Goal: Ask a question

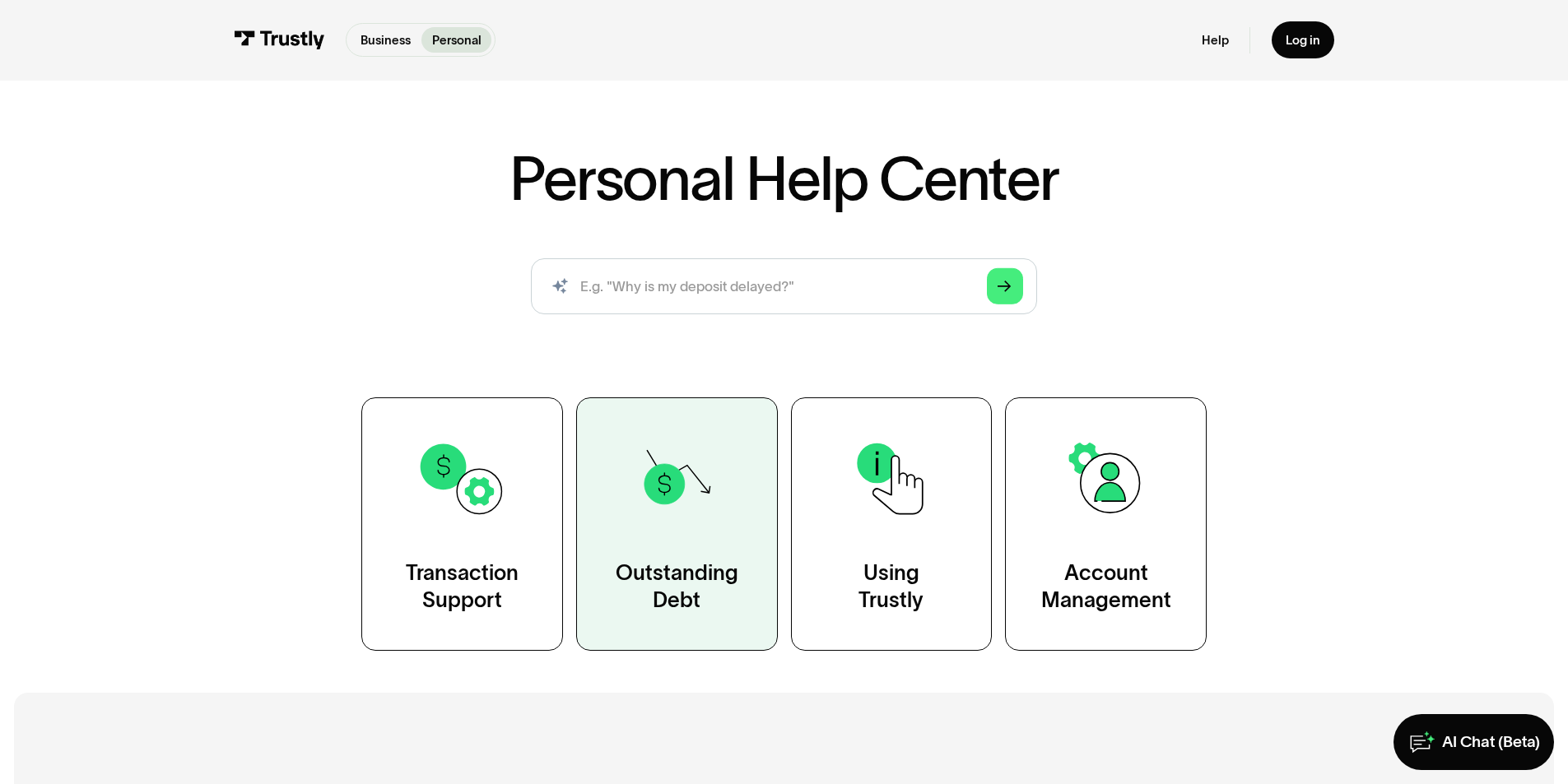
scroll to position [82, 0]
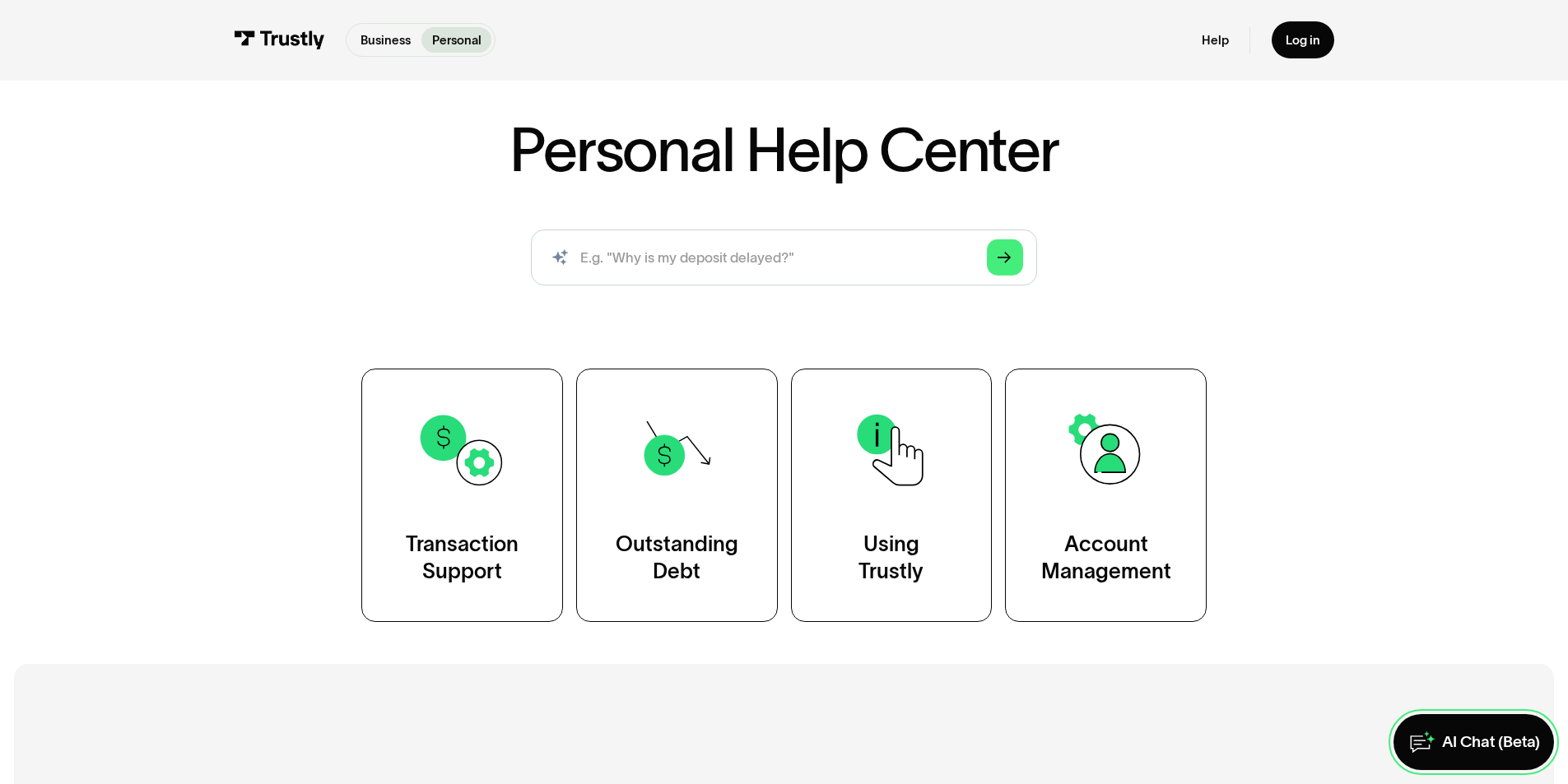
click at [1446, 744] on div "AI Chat (Beta)" at bounding box center [1491, 742] width 98 height 21
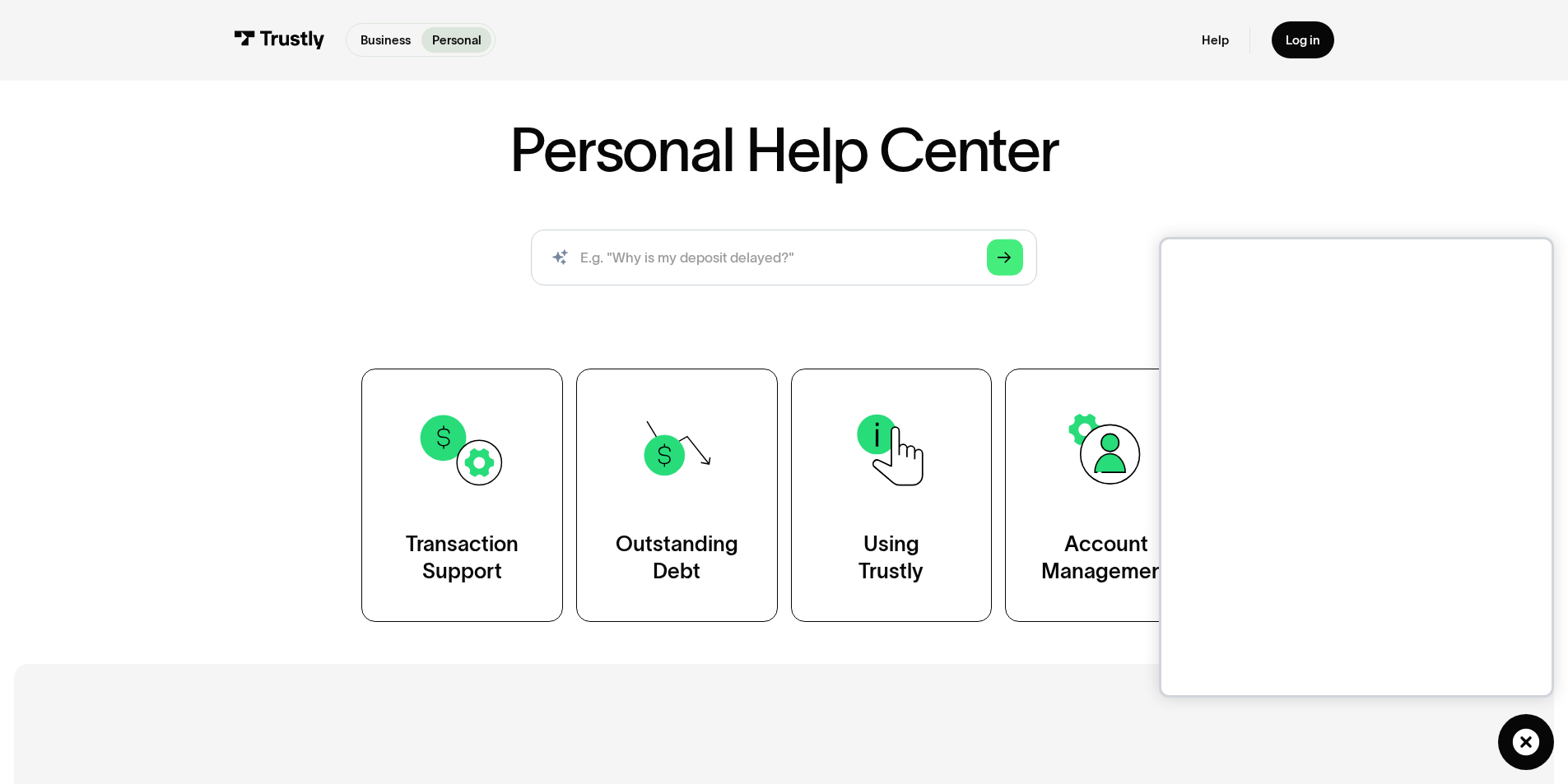
scroll to position [164, 0]
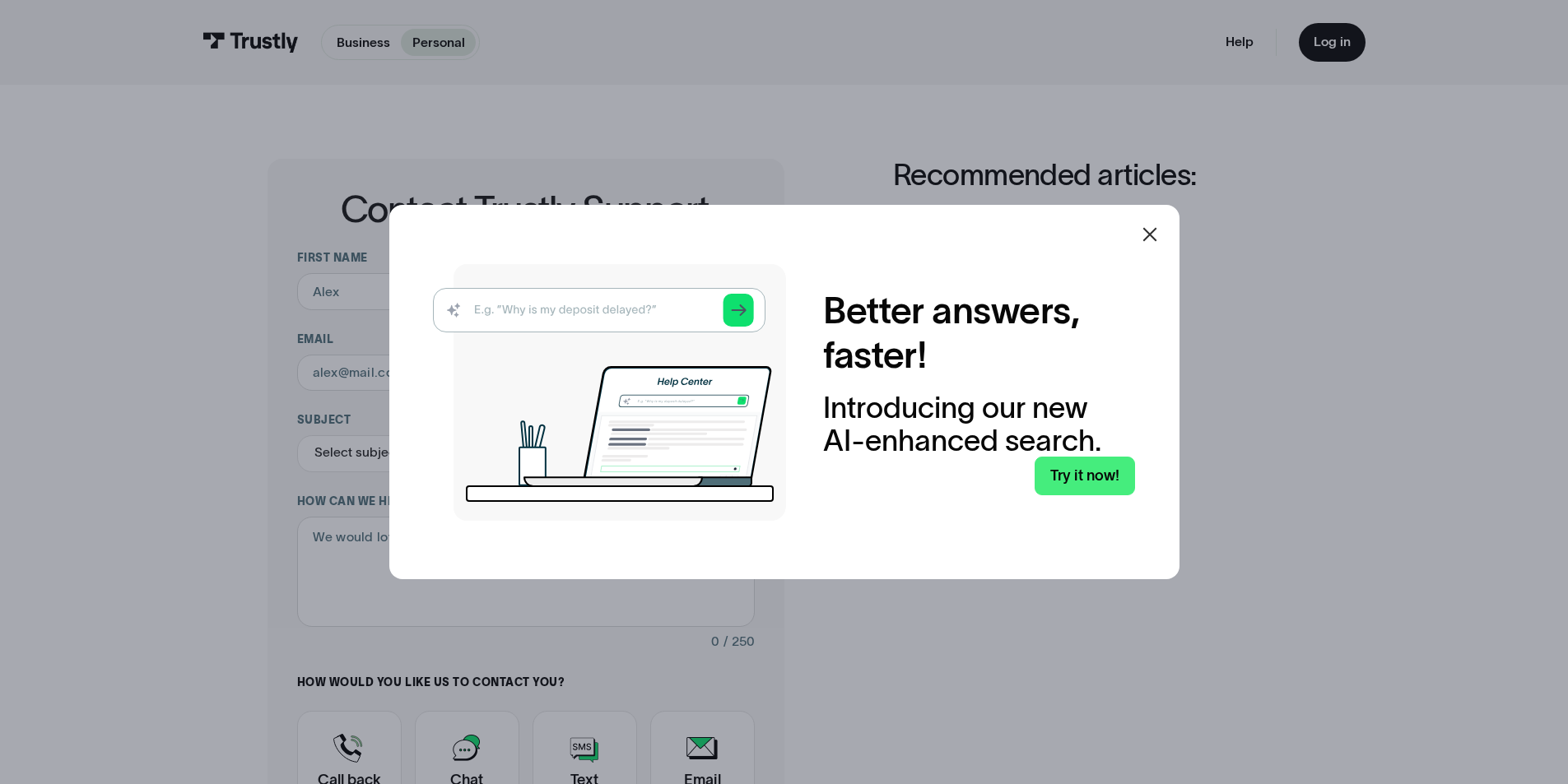
click at [1153, 234] on icon at bounding box center [1150, 235] width 20 height 20
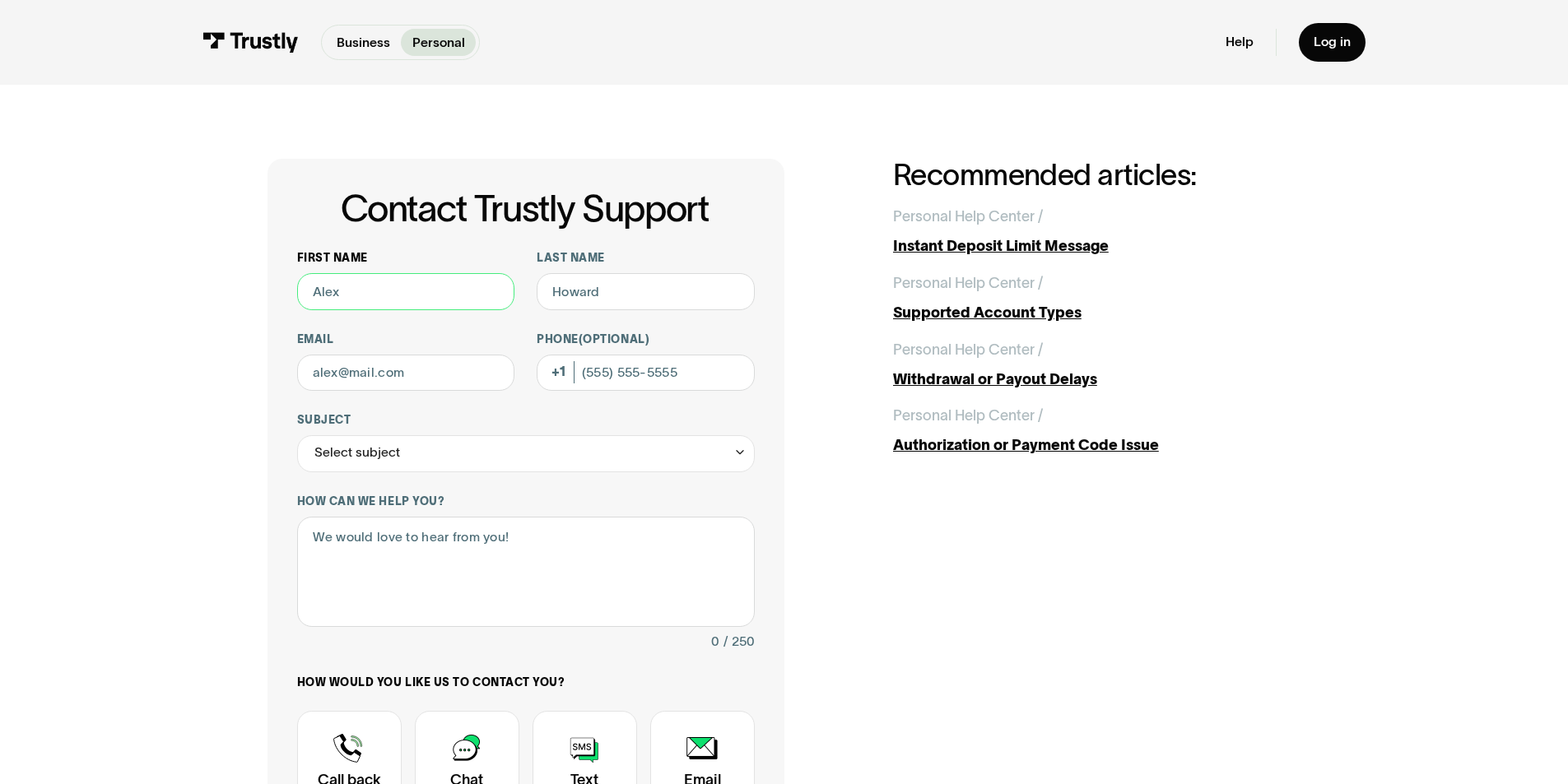
click at [354, 302] on input "First name" at bounding box center [406, 292] width 218 height 37
type input "[PERSON_NAME]"
type input "Nuzie"
type input "[PERSON_NAME][EMAIL_ADDRESS][PERSON_NAME][DOMAIN_NAME]"
click at [677, 375] on input "(516) 732-0414" at bounding box center [645, 374] width 218 height 37
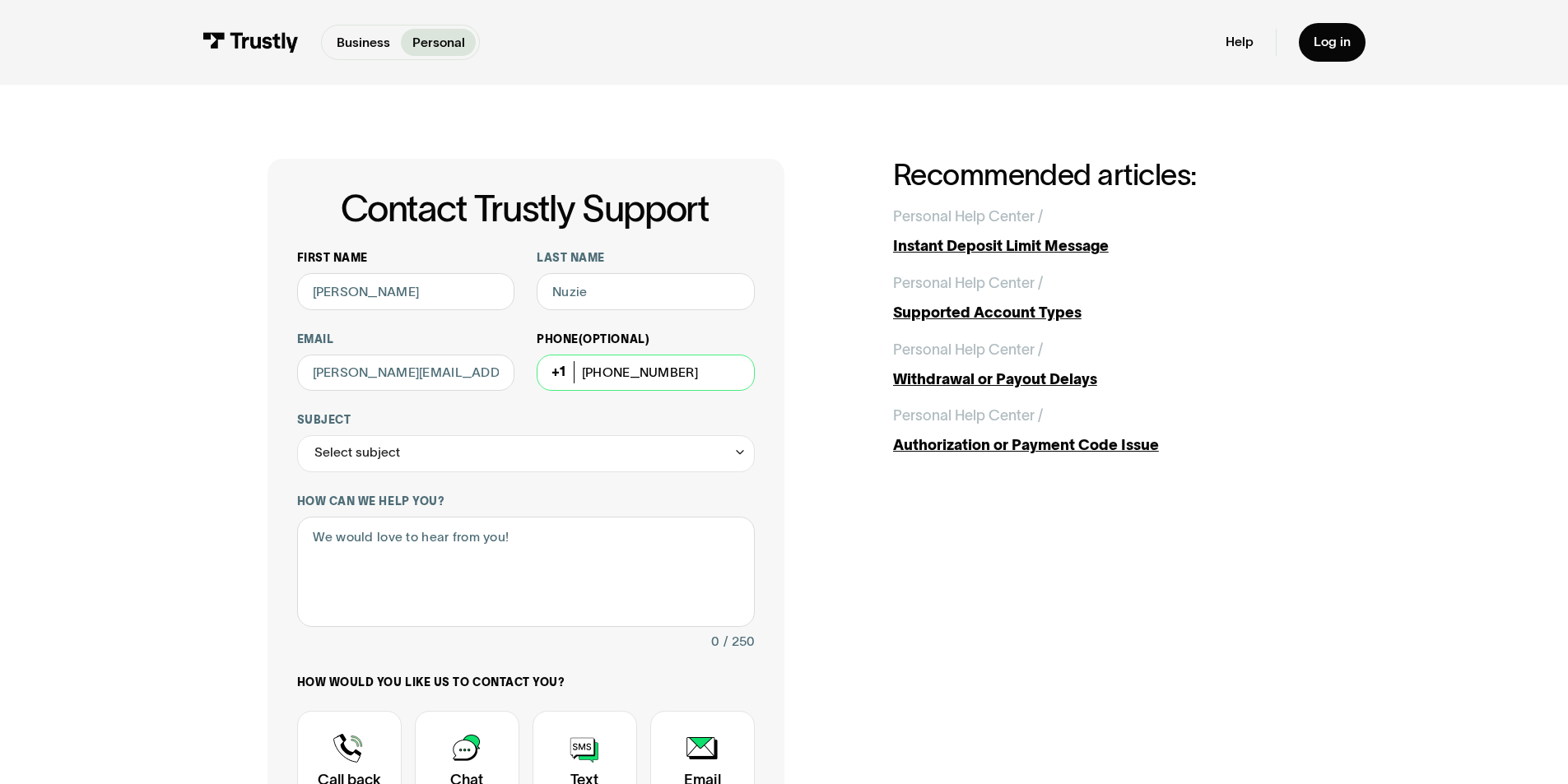
click at [677, 376] on input "(516) 732-0414" at bounding box center [645, 374] width 218 height 37
click at [676, 376] on input "(516) 732-0414" at bounding box center [645, 374] width 218 height 37
type input "(646) 979-9762"
click at [585, 460] on div "Select subject" at bounding box center [526, 454] width 458 height 37
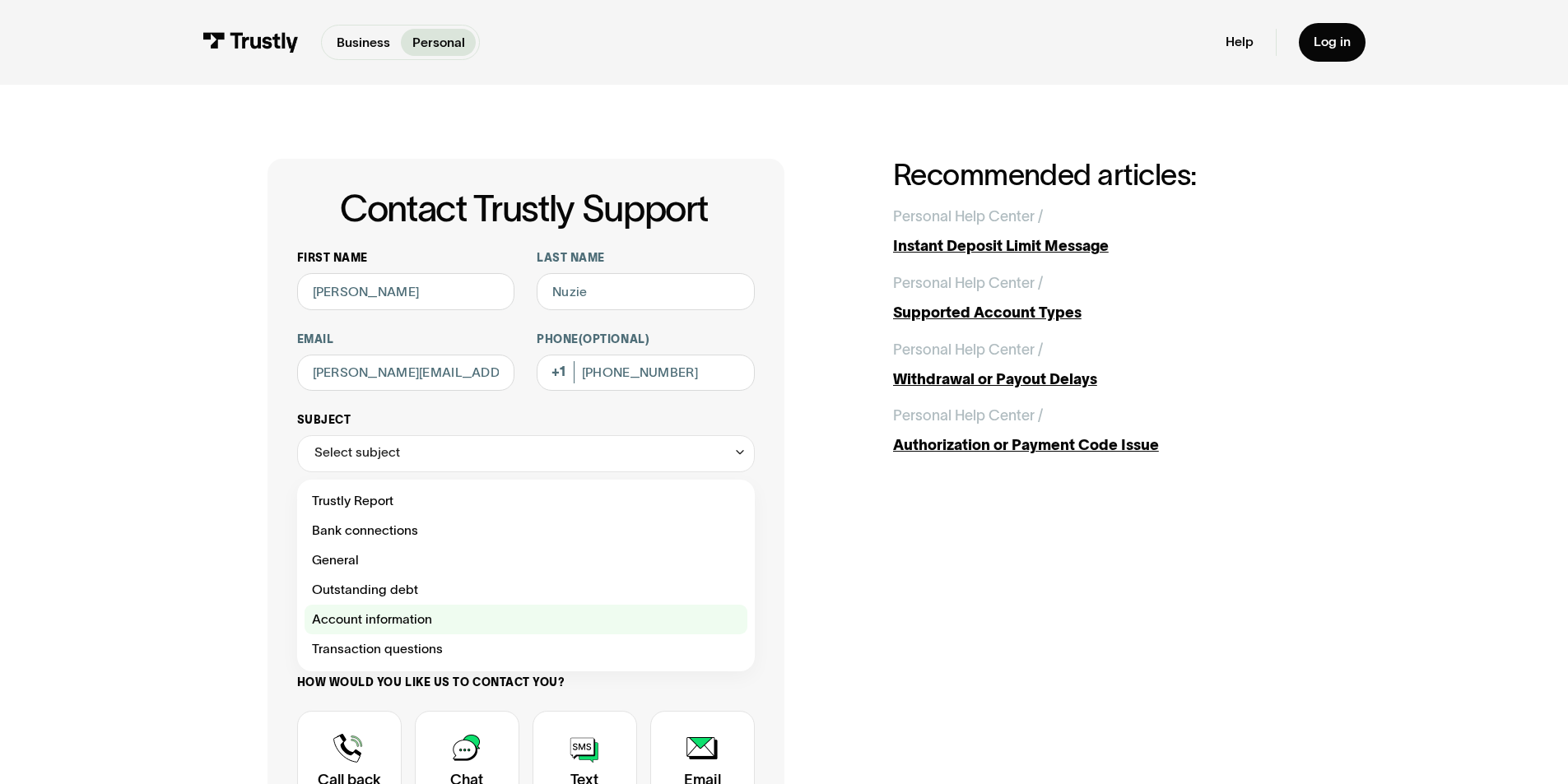
click at [392, 613] on div "Contact Trustly Support" at bounding box center [526, 619] width 443 height 29
type input "**********"
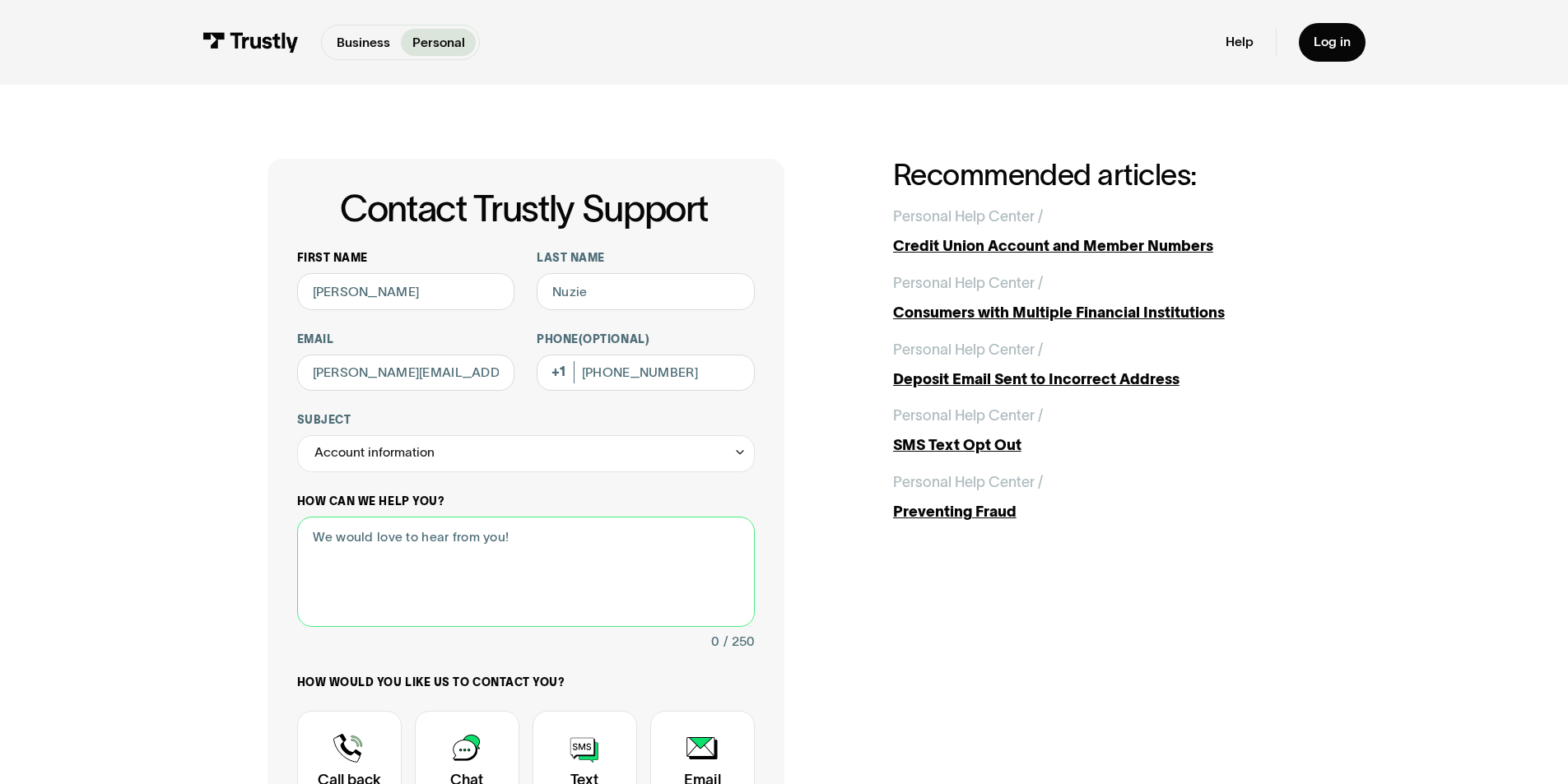
click at [394, 563] on textarea "How can we help you?" at bounding box center [526, 572] width 458 height 111
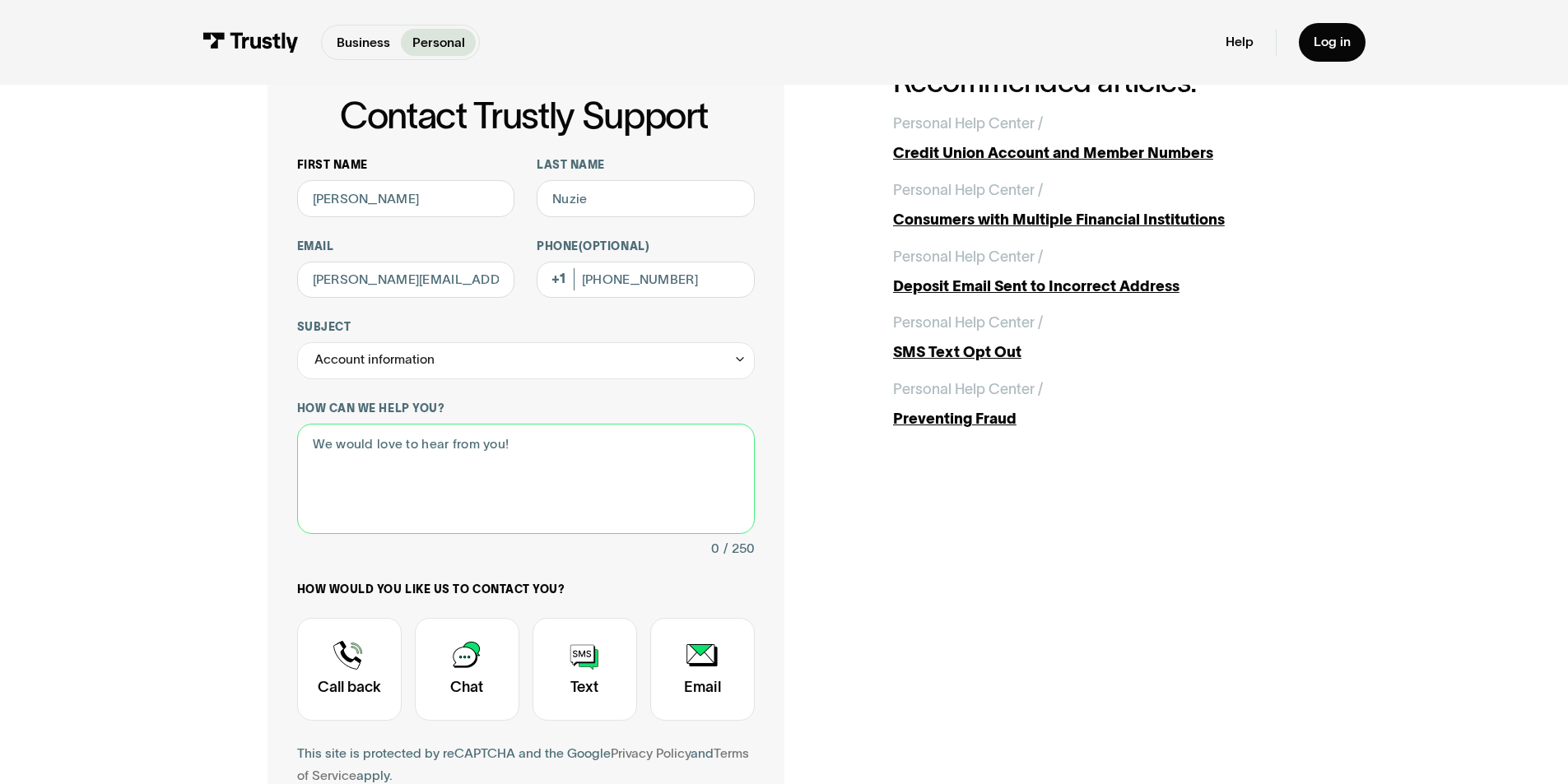
scroll to position [164, 0]
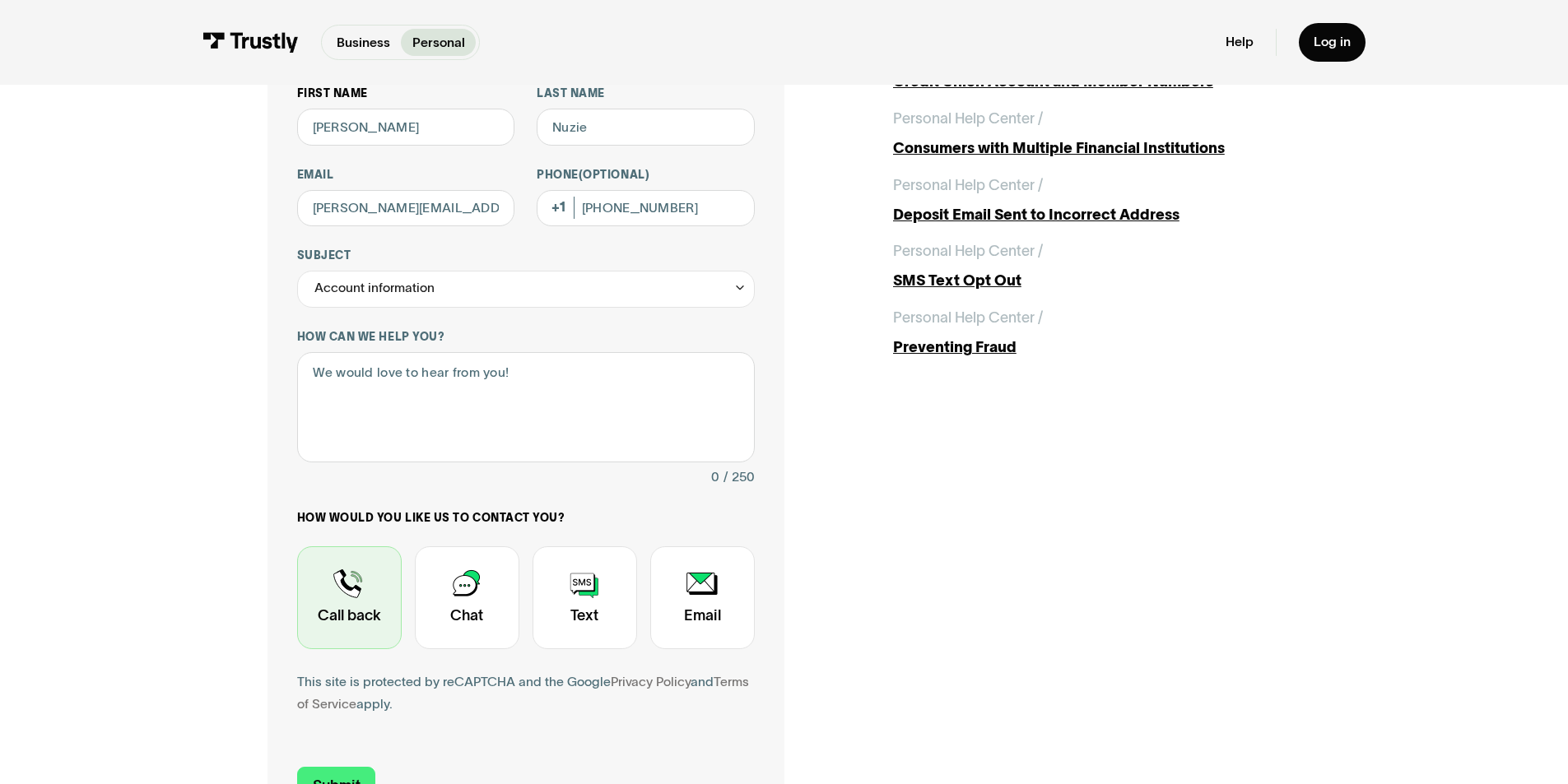
click at [371, 583] on div "Contact Trustly Support" at bounding box center [349, 598] width 104 height 103
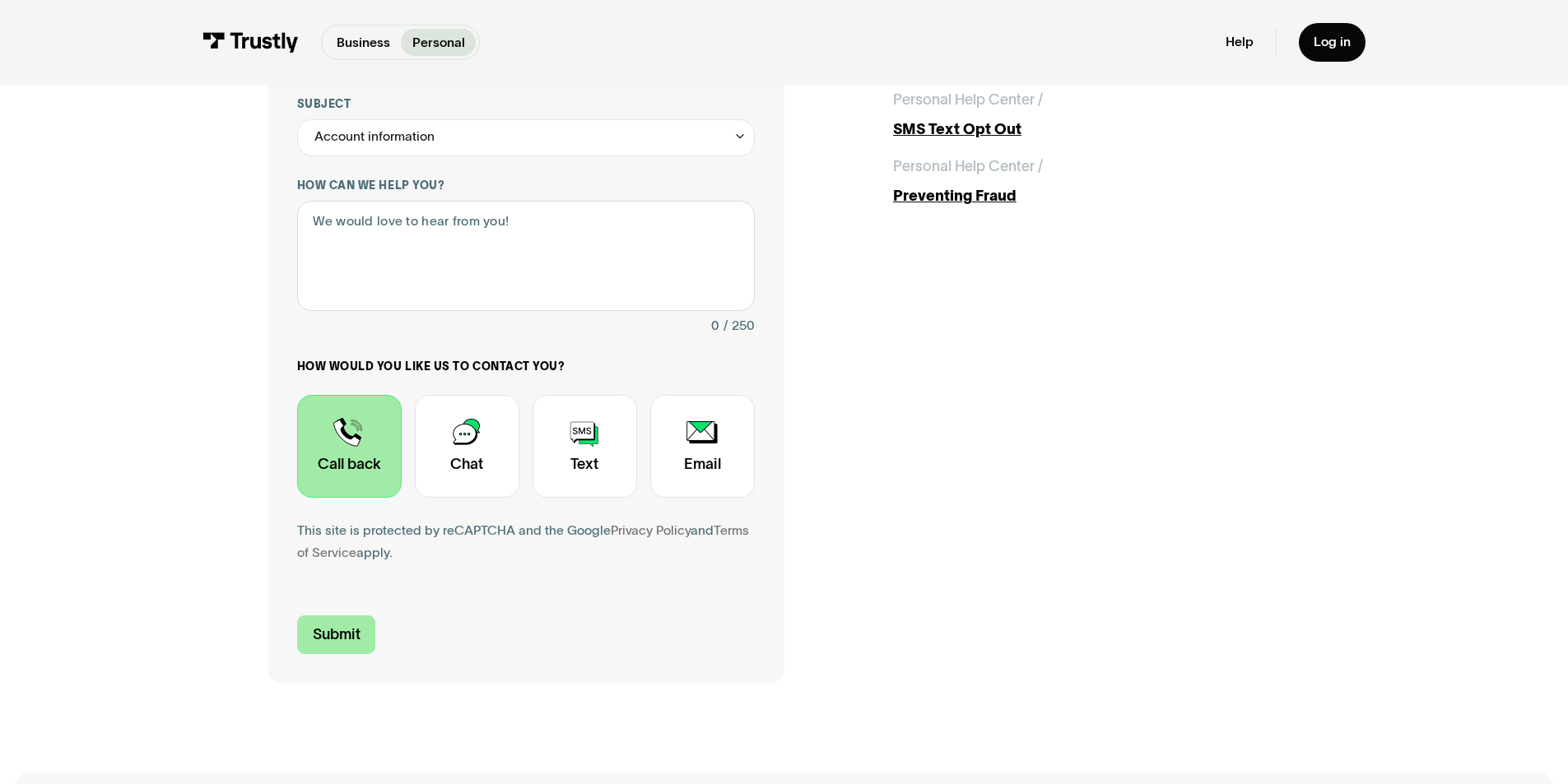
scroll to position [329, 0]
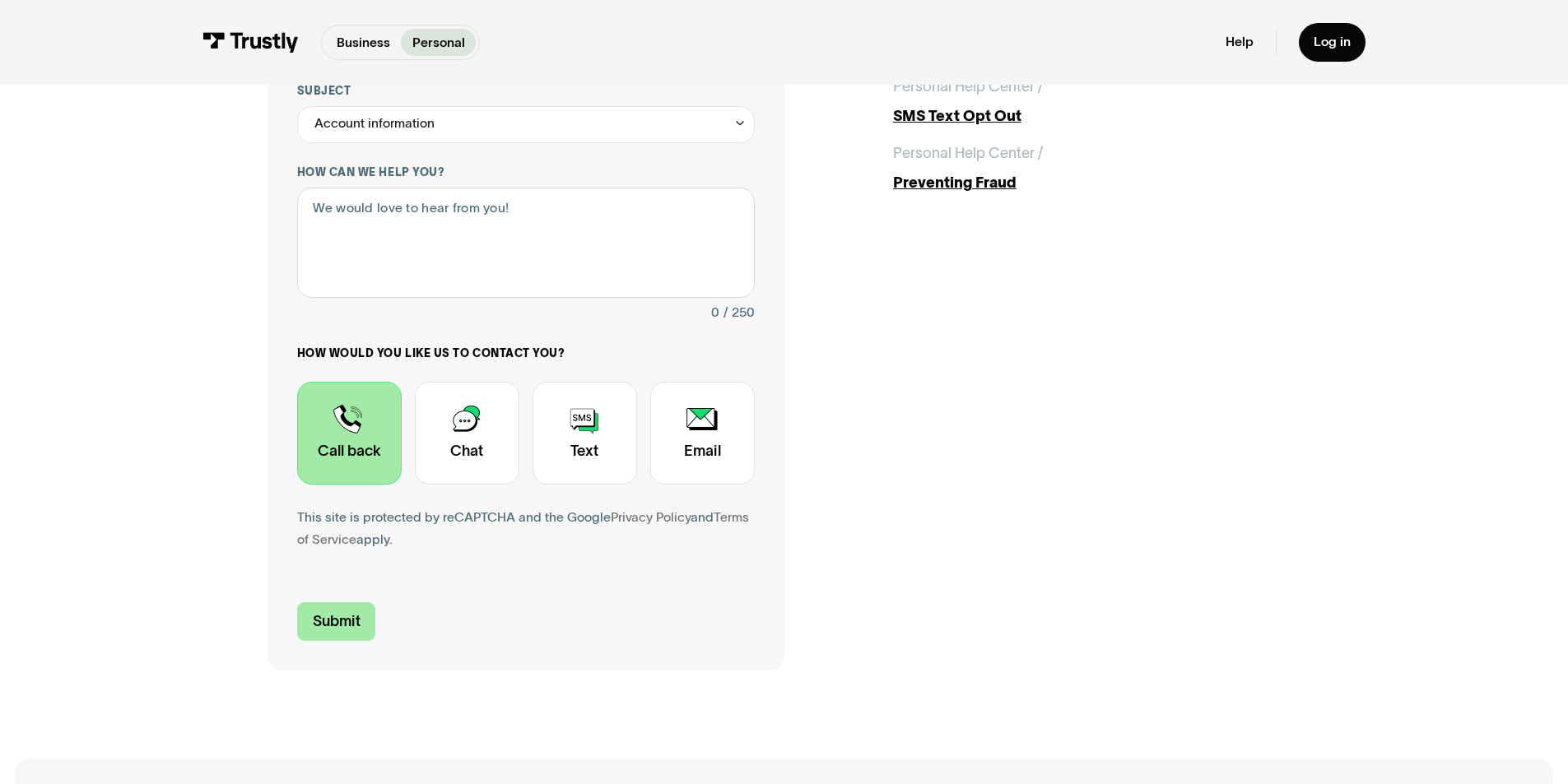
click at [355, 624] on input "Submit" at bounding box center [336, 621] width 79 height 38
click at [411, 233] on textarea "How can we help you?" at bounding box center [526, 243] width 458 height 111
type textarea "Help me"
click at [358, 634] on input "Submit" at bounding box center [336, 621] width 79 height 38
type input "[PHONE_NUMBER]"
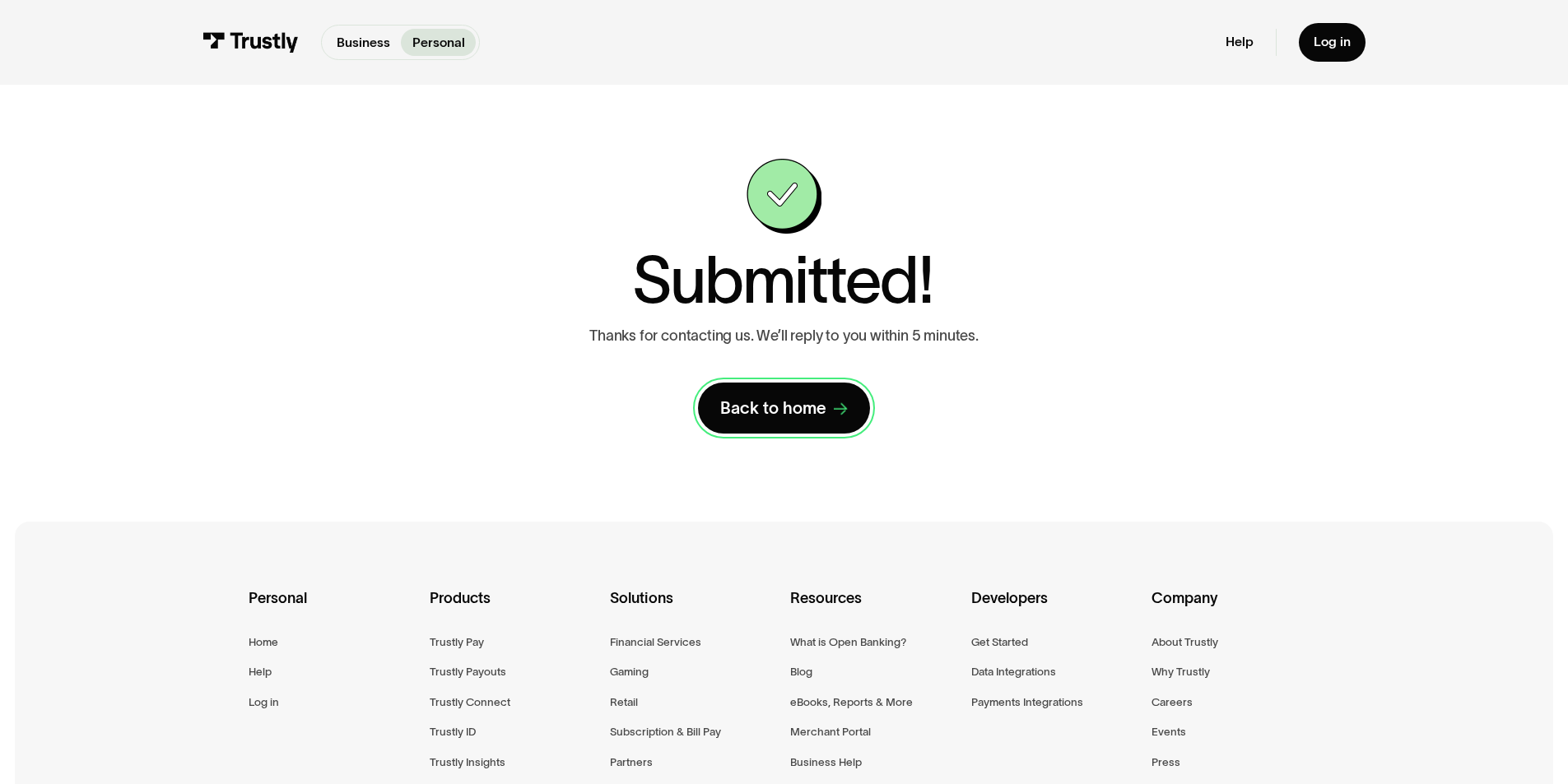
click at [829, 412] on link "Back to home" at bounding box center [784, 408] width 173 height 51
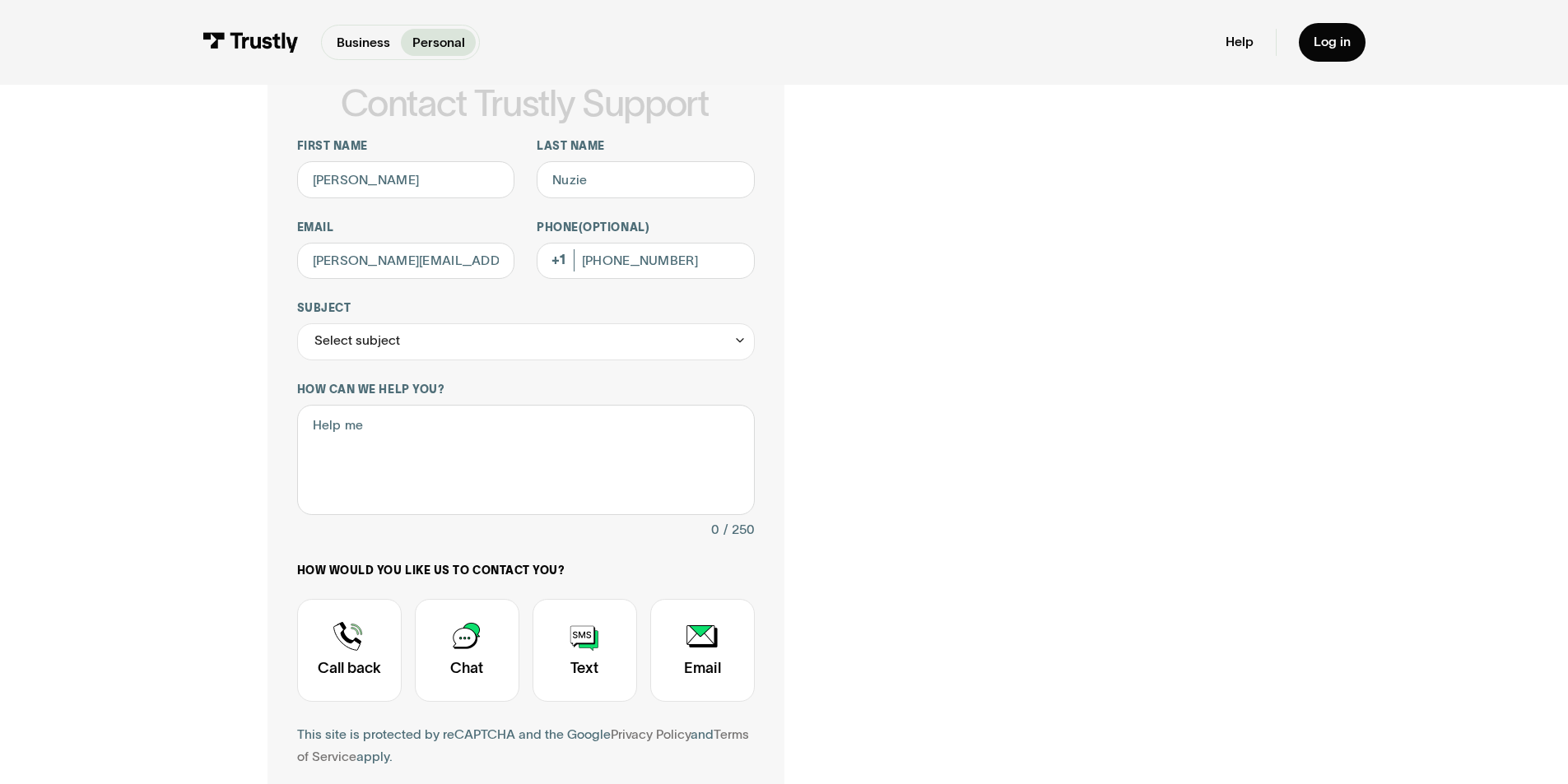
scroll to position [82, 0]
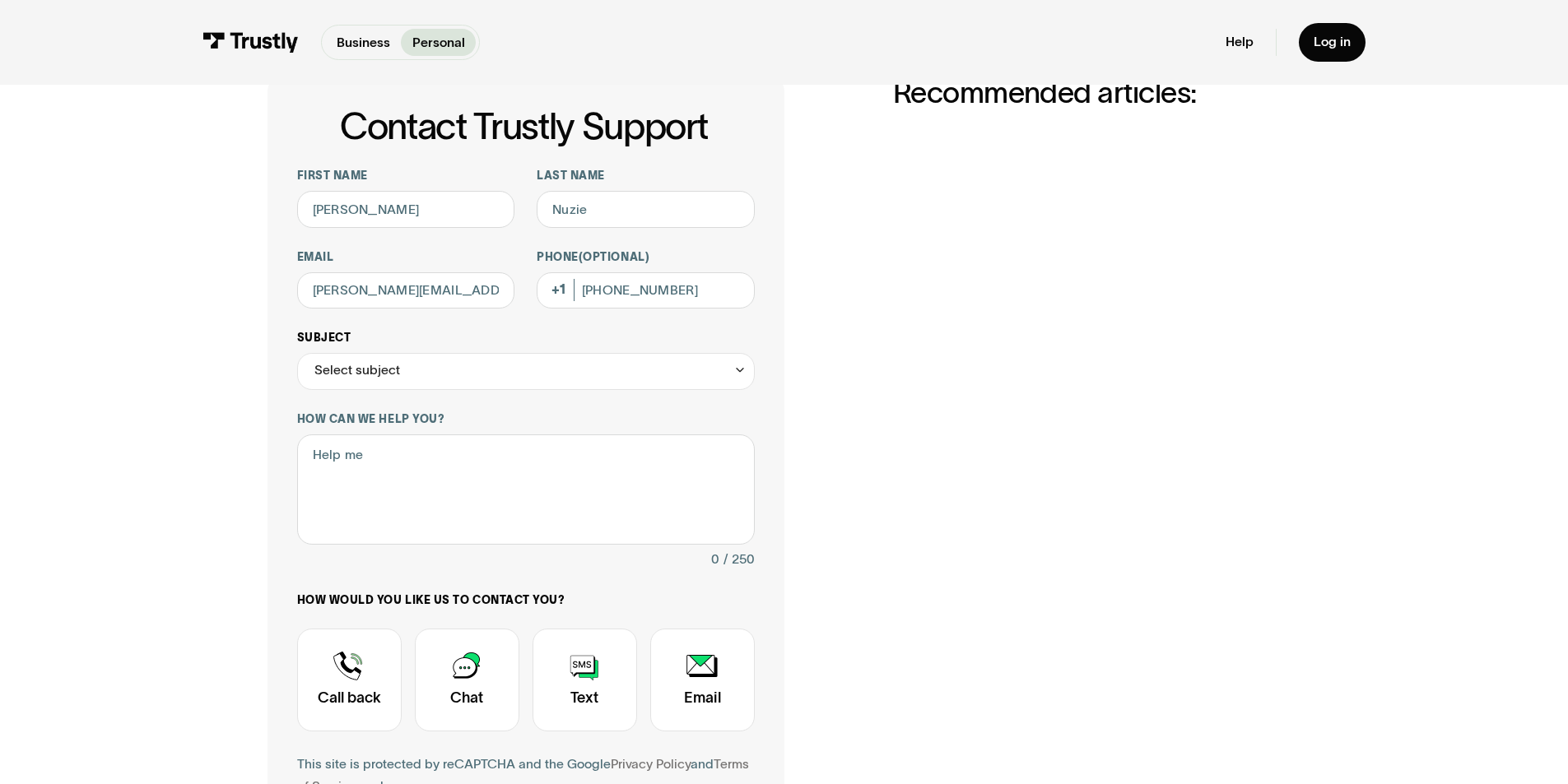
click at [587, 360] on div "Select subject" at bounding box center [526, 372] width 458 height 37
click at [586, 360] on div "Select subject" at bounding box center [526, 372] width 458 height 37
